Goal: Task Accomplishment & Management: Manage account settings

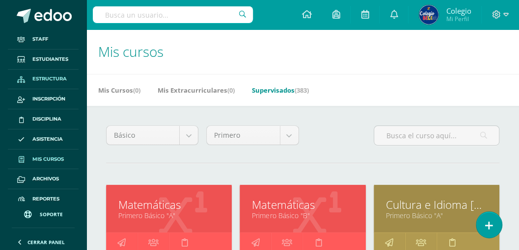
click at [43, 76] on span "Estructura" at bounding box center [49, 79] width 34 height 8
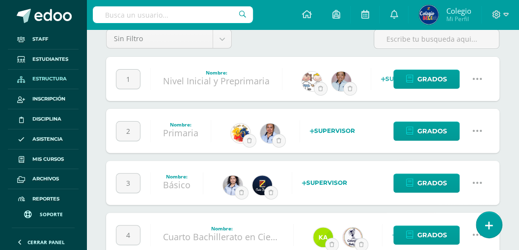
scroll to position [65, 0]
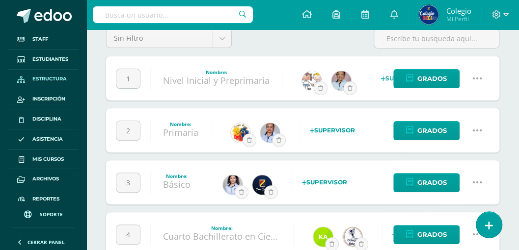
click at [474, 131] on icon at bounding box center [477, 130] width 11 height 11
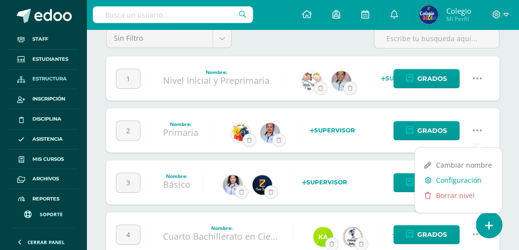
drag, startPoint x: 458, startPoint y: 179, endPoint x: 460, endPoint y: 173, distance: 6.1
click at [458, 179] on link "Configuración" at bounding box center [458, 180] width 87 height 15
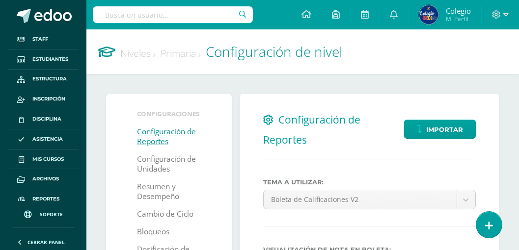
select select
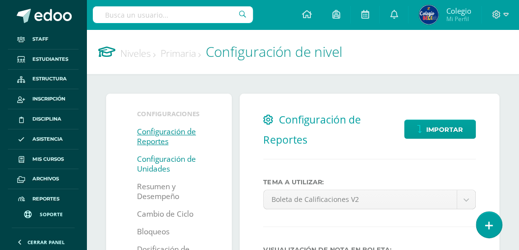
click at [169, 169] on link "Configuración de Unidades" at bounding box center [169, 165] width 64 height 28
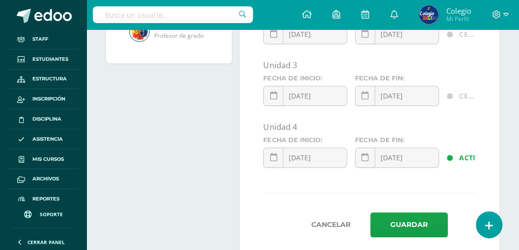
scroll to position [322, 0]
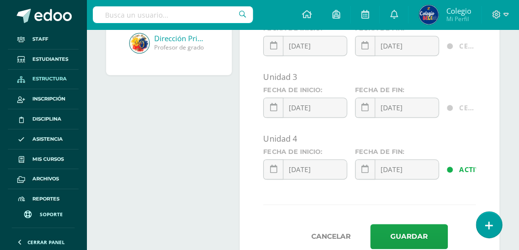
click at [46, 80] on span "Estructura" at bounding box center [49, 79] width 34 height 8
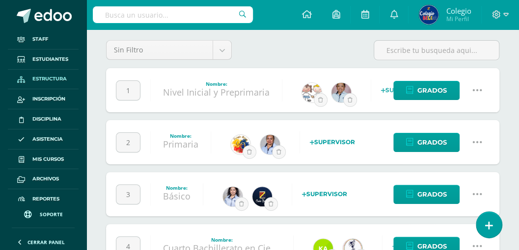
scroll to position [65, 0]
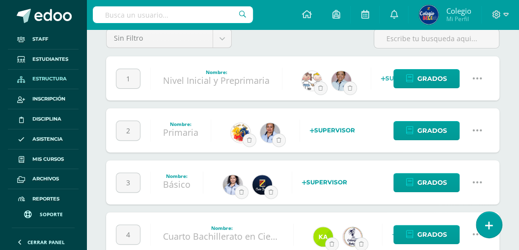
click at [480, 182] on icon at bounding box center [477, 182] width 11 height 11
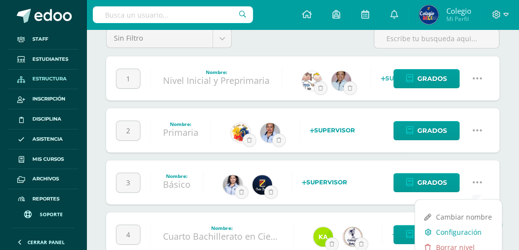
click at [453, 232] on link "Configuración" at bounding box center [458, 232] width 87 height 15
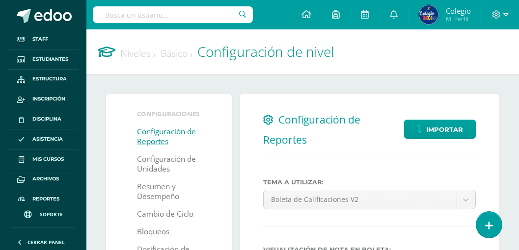
select select
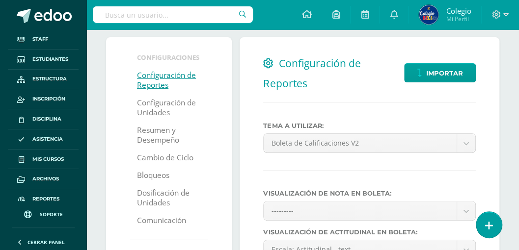
scroll to position [65, 0]
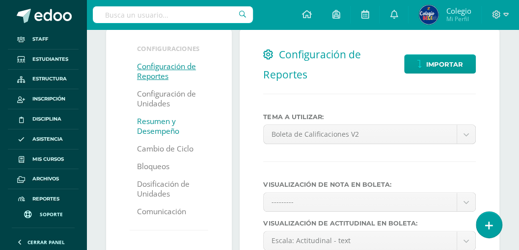
click at [155, 125] on link "Resumen y Desempeño" at bounding box center [169, 127] width 64 height 28
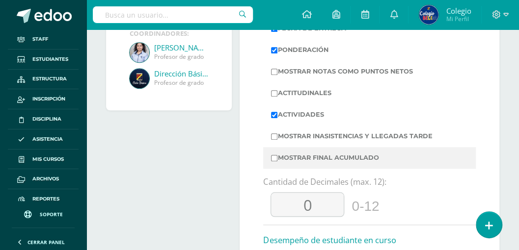
scroll to position [295, 0]
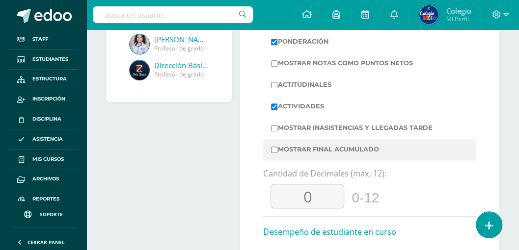
click at [273, 149] on input "Mostrar Final Acumulado" at bounding box center [274, 150] width 6 height 6
checkbox input "true"
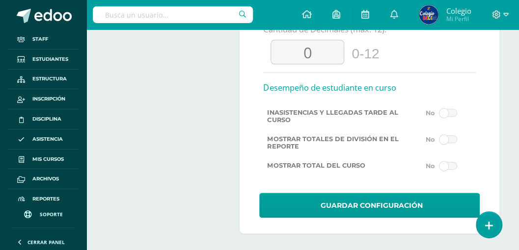
scroll to position [443, 0]
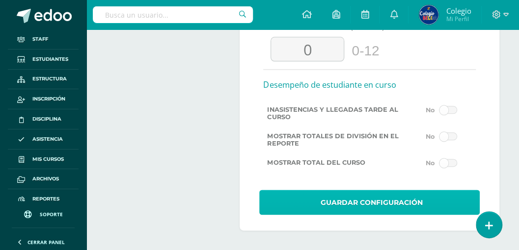
click at [353, 200] on span "Guardar Configuración" at bounding box center [372, 203] width 102 height 24
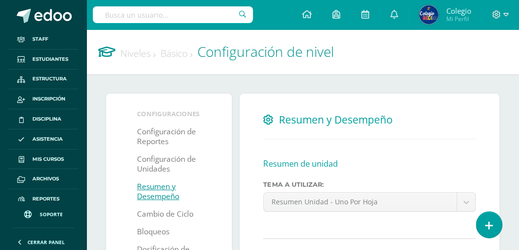
click at [133, 53] on link "Niveles" at bounding box center [137, 53] width 35 height 13
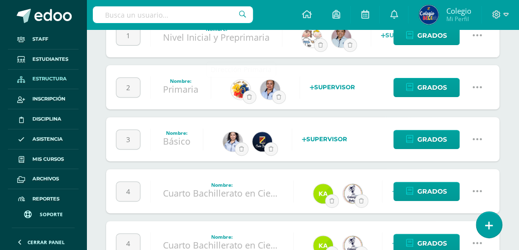
scroll to position [131, 0]
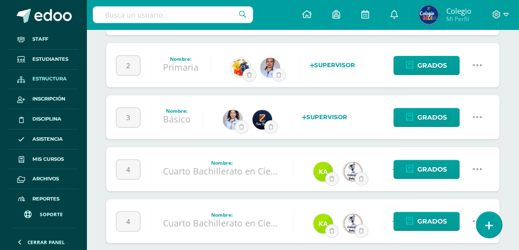
click at [475, 64] on icon at bounding box center [477, 65] width 11 height 11
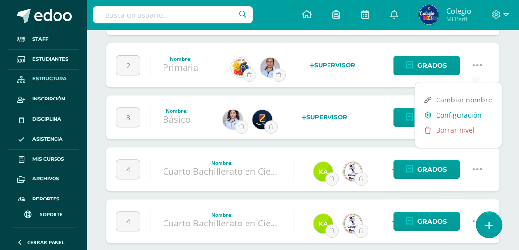
click at [454, 115] on link "Configuración" at bounding box center [458, 115] width 87 height 15
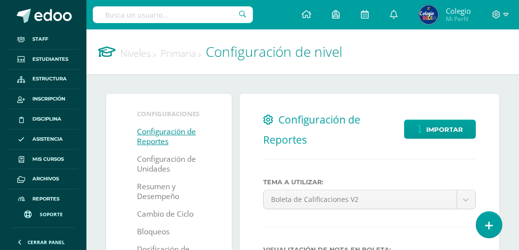
select select
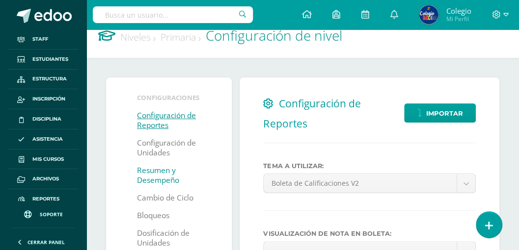
scroll to position [32, 0]
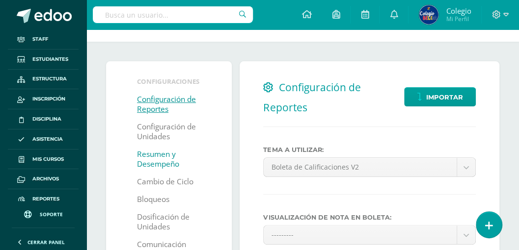
click at [150, 160] on link "Resumen y Desempeño" at bounding box center [169, 160] width 64 height 28
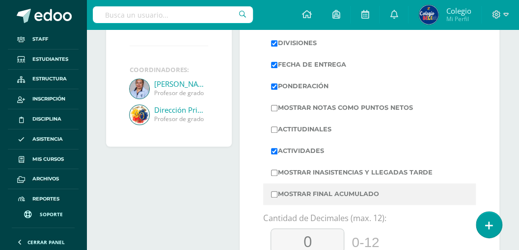
scroll to position [262, 0]
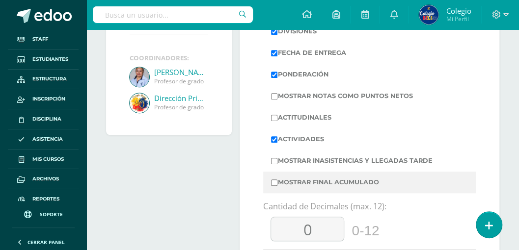
drag, startPoint x: 273, startPoint y: 181, endPoint x: 305, endPoint y: 187, distance: 32.9
click at [273, 181] on input "Mostrar Final Acumulado" at bounding box center [274, 183] width 6 height 6
checkbox input "true"
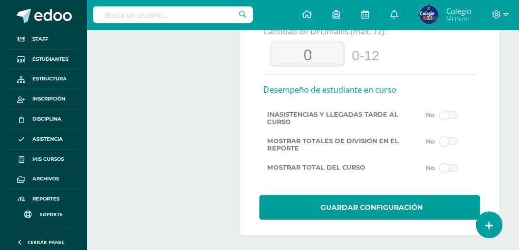
scroll to position [443, 0]
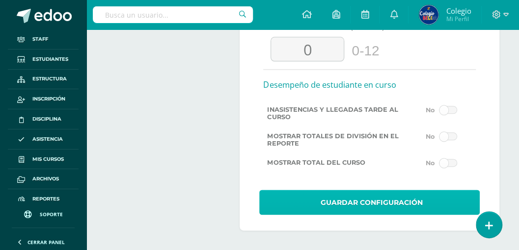
click at [353, 200] on span "Guardar Configuración" at bounding box center [372, 203] width 102 height 24
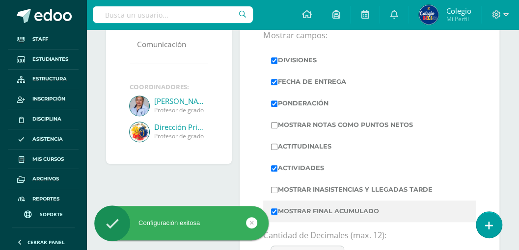
scroll to position [262, 0]
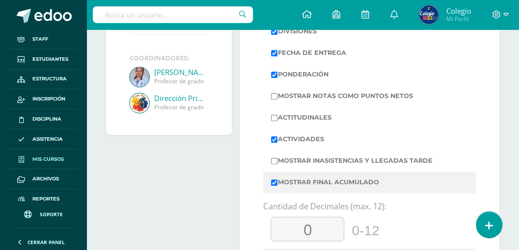
click at [41, 156] on span "Mis cursos" at bounding box center [47, 160] width 31 height 8
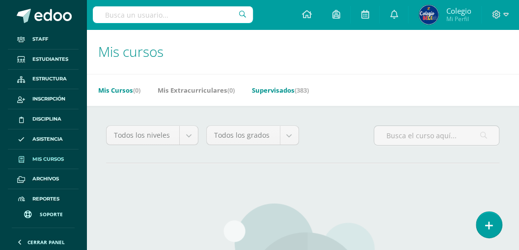
click at [275, 88] on link "Supervisados (383)" at bounding box center [280, 91] width 57 height 16
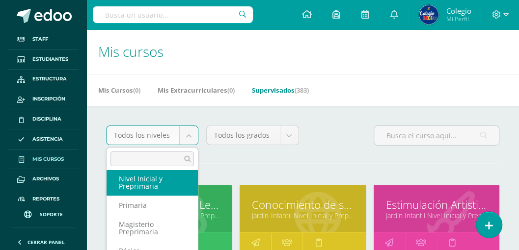
scroll to position [64, 0]
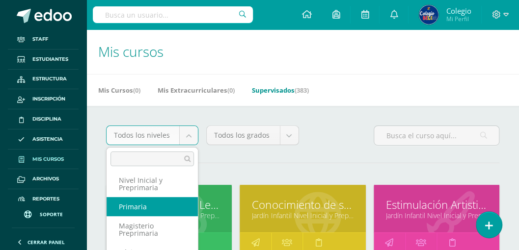
select select "29"
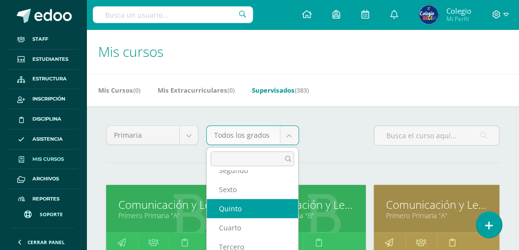
select select "90"
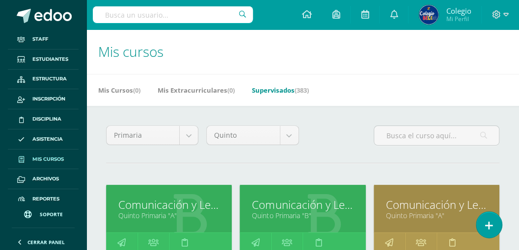
drag, startPoint x: 390, startPoint y: 135, endPoint x: 368, endPoint y: 127, distance: 24.1
click at [390, 135] on input "text" at bounding box center [436, 135] width 125 height 19
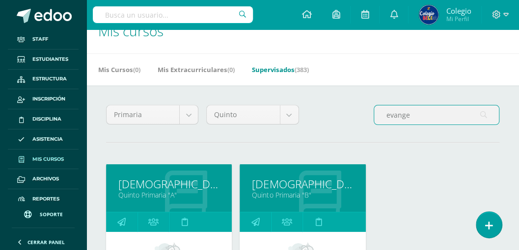
scroll to position [32, 0]
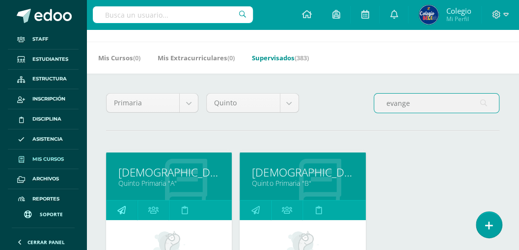
type input "evange"
click at [121, 210] on icon at bounding box center [121, 210] width 8 height 19
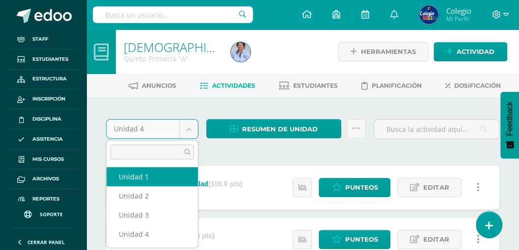
select select "Unidad 1"
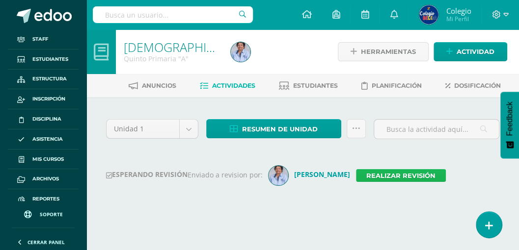
click at [365, 173] on link "Realizar revisión" at bounding box center [401, 175] width 90 height 13
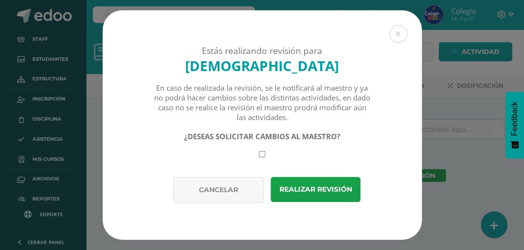
click at [260, 156] on input "checkbox" at bounding box center [262, 154] width 6 height 6
checkbox input "true"
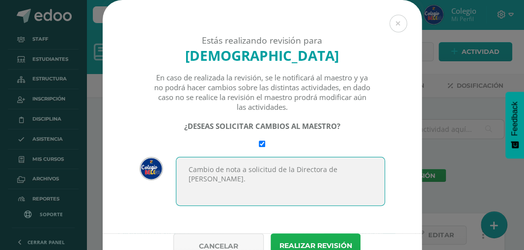
type textarea "Cambio de nota a solicitud de la Directora de [PERSON_NAME]."
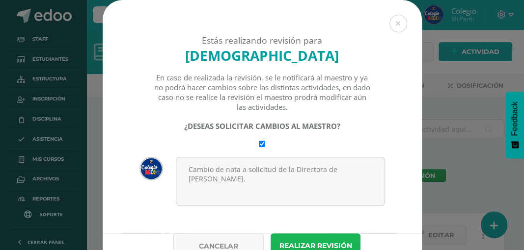
click at [296, 243] on button "Realizar revisión" at bounding box center [316, 246] width 90 height 25
